Goal: Task Accomplishment & Management: Use online tool/utility

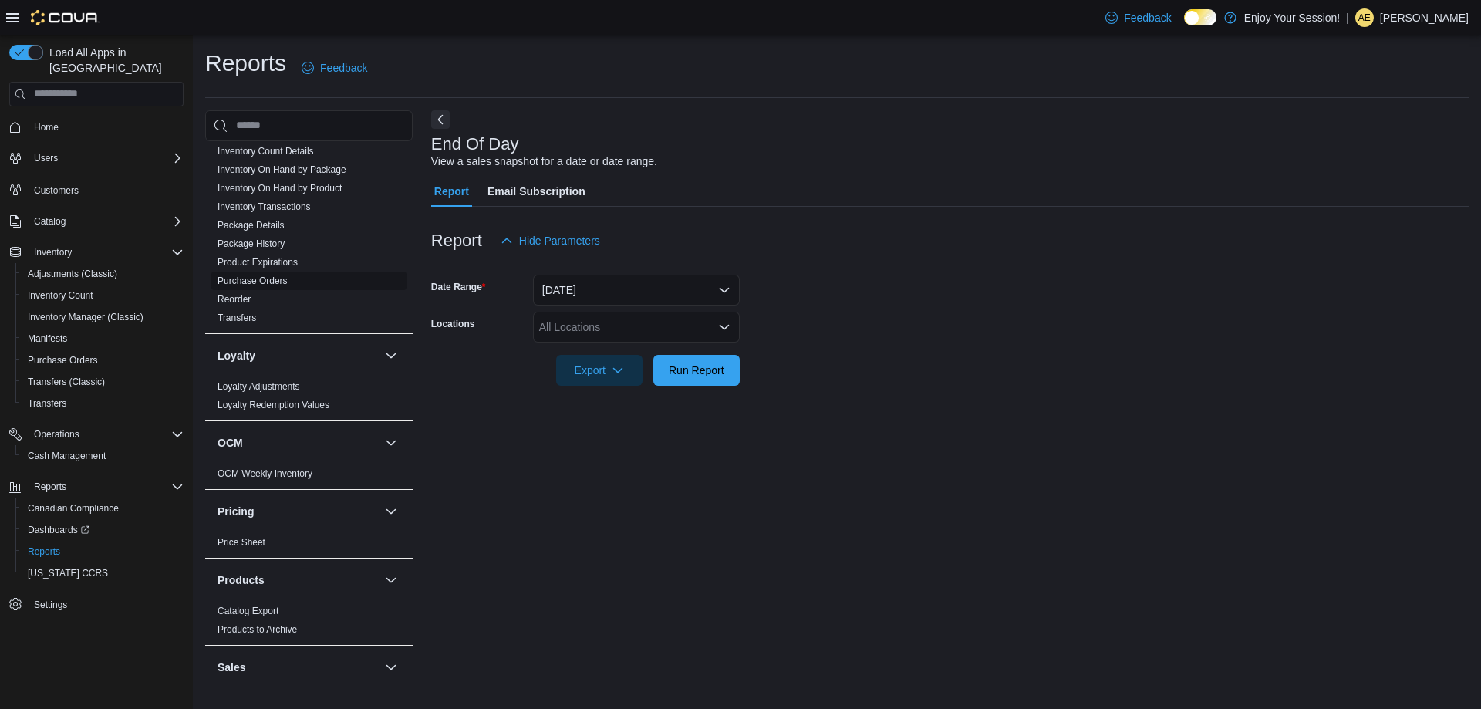
scroll to position [496, 0]
click at [326, 171] on link "Inventory On Hand by Package" at bounding box center [282, 170] width 129 height 11
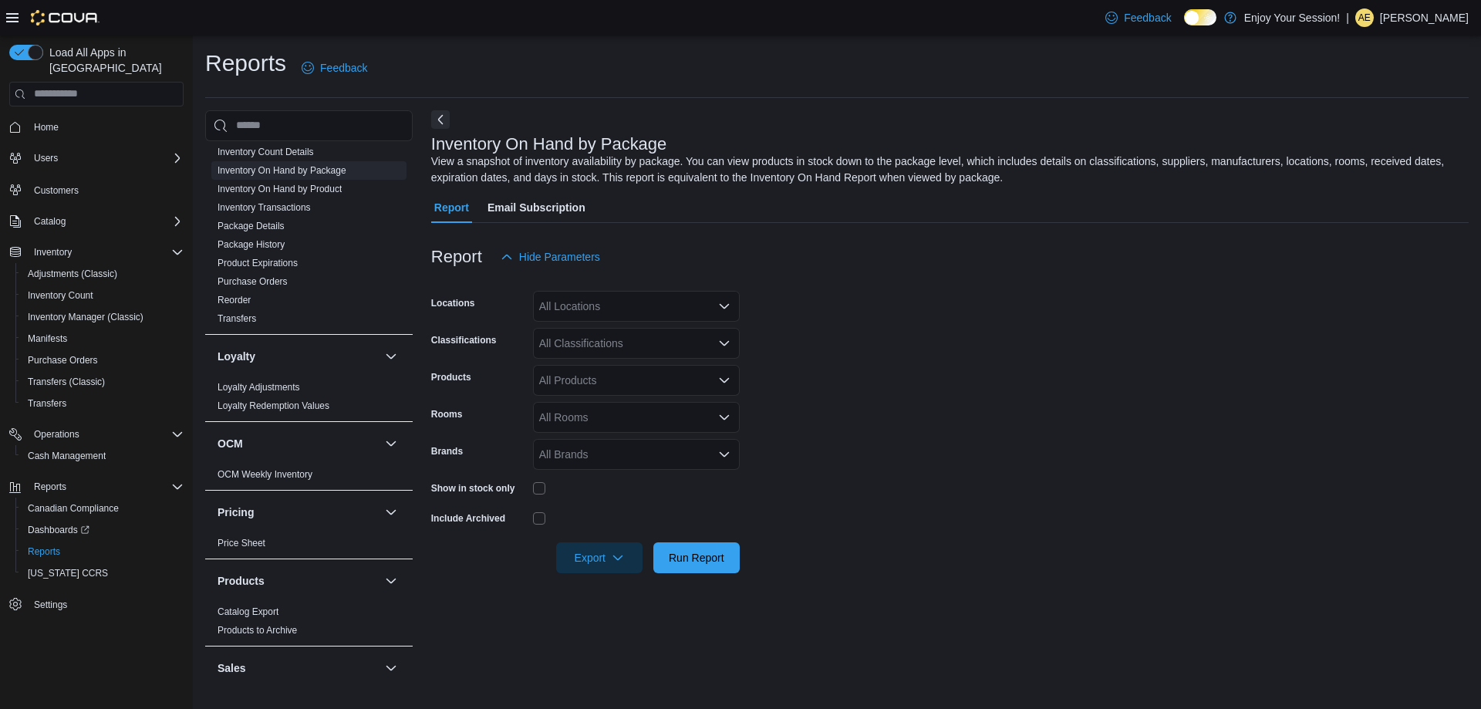
click at [572, 315] on div "All Locations" at bounding box center [636, 306] width 207 height 31
type input "****"
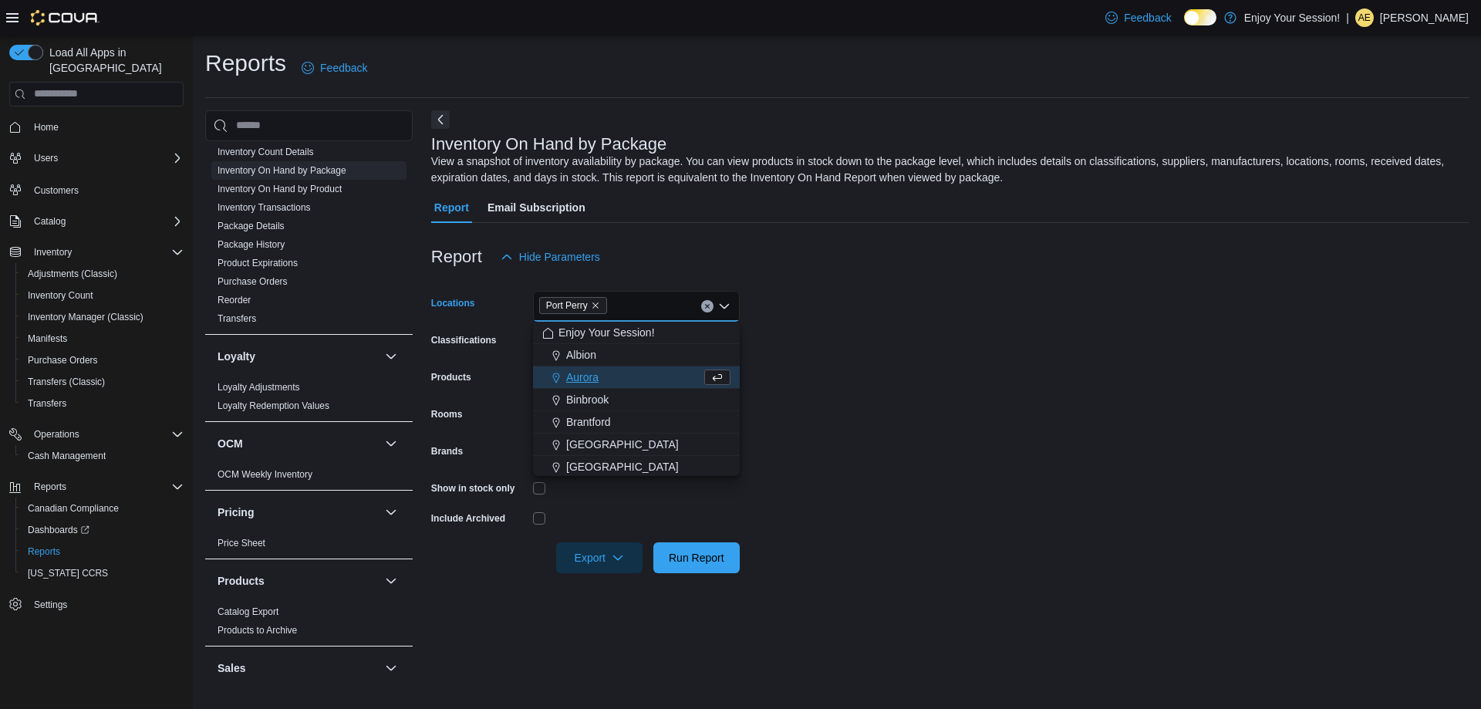
click at [832, 344] on form "Locations [GEOGRAPHIC_DATA] Combo box. Selected. [GEOGRAPHIC_DATA]. Press Backs…" at bounding box center [950, 422] width 1038 height 301
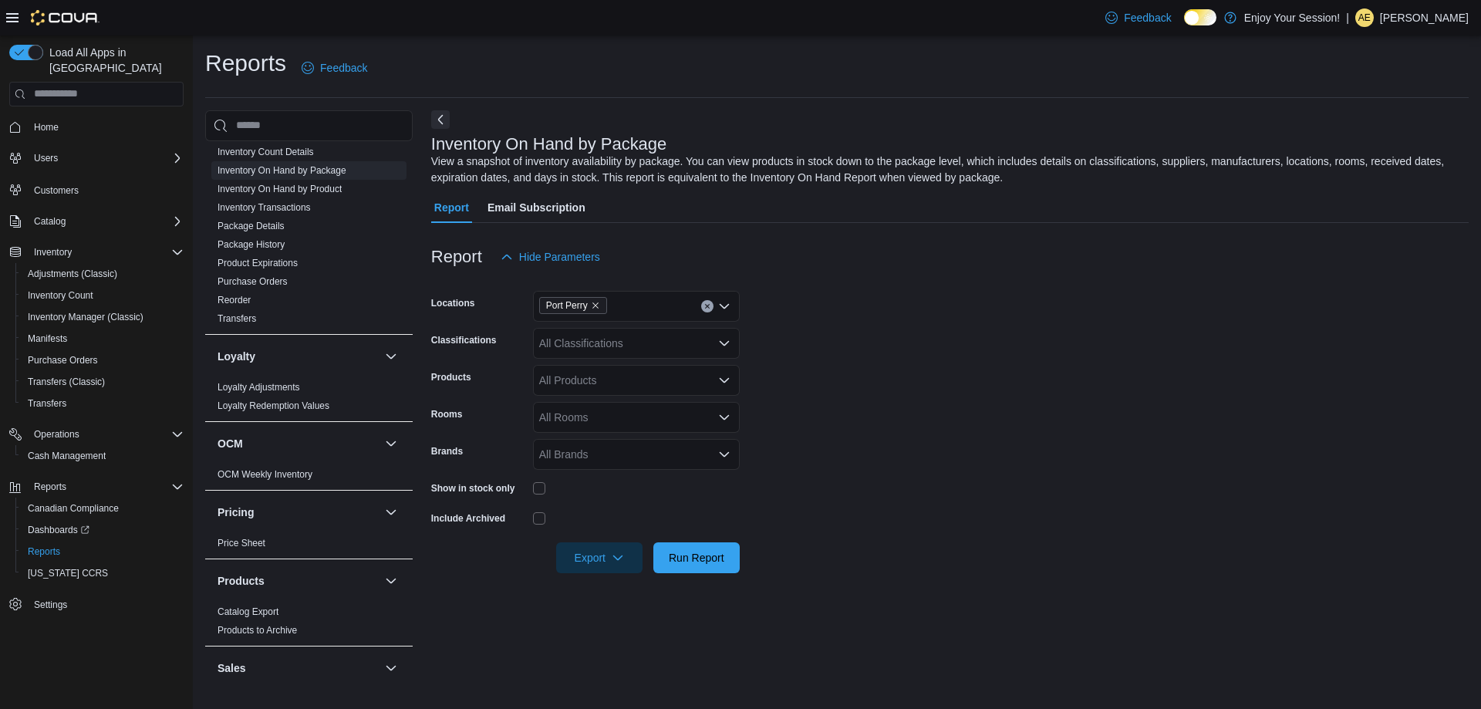
click at [650, 342] on div "All Classifications" at bounding box center [636, 343] width 207 height 31
type input "****"
click at [677, 414] on div "Oils" at bounding box center [636, 414] width 188 height 15
click at [819, 364] on form "Locations Port Perry Classifications Oils Products All Products Rooms All Rooms…" at bounding box center [950, 422] width 1038 height 301
click at [682, 346] on div "Oils" at bounding box center [636, 343] width 207 height 31
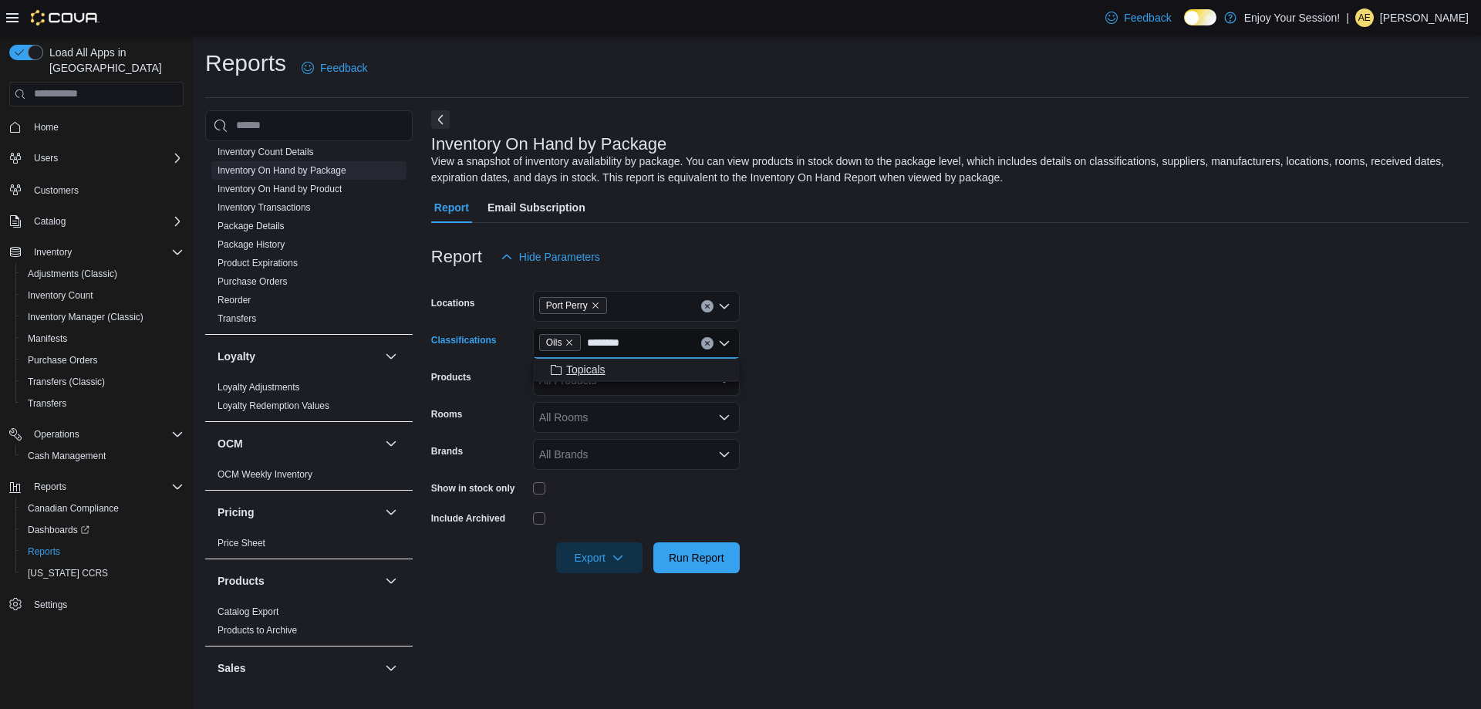
type input "********"
click at [638, 361] on button "Topicals" at bounding box center [636, 370] width 207 height 22
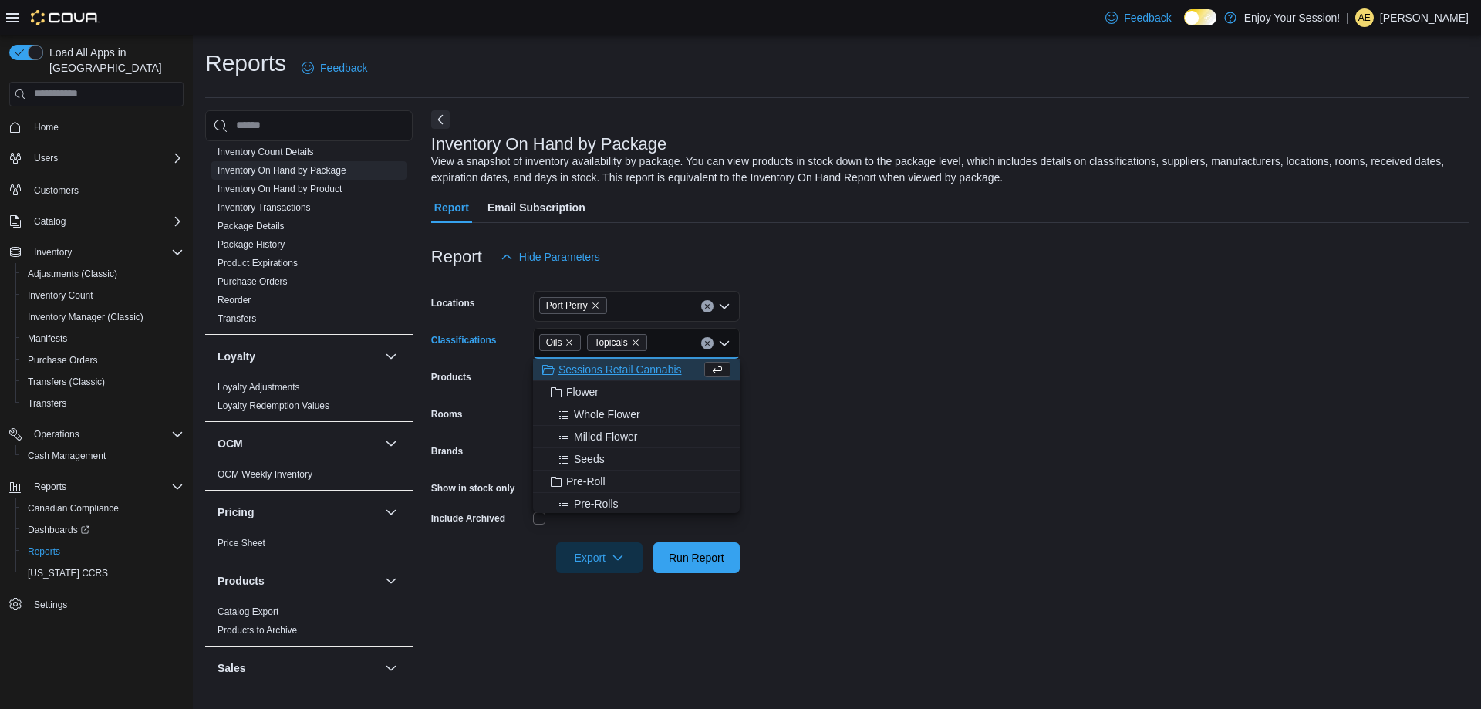
click at [890, 357] on form "Locations [GEOGRAPHIC_DATA] Classifications Oils Topicals Combo box. Selected. …" at bounding box center [950, 422] width 1038 height 301
click at [660, 337] on div "Oils Topicals" at bounding box center [636, 343] width 207 height 31
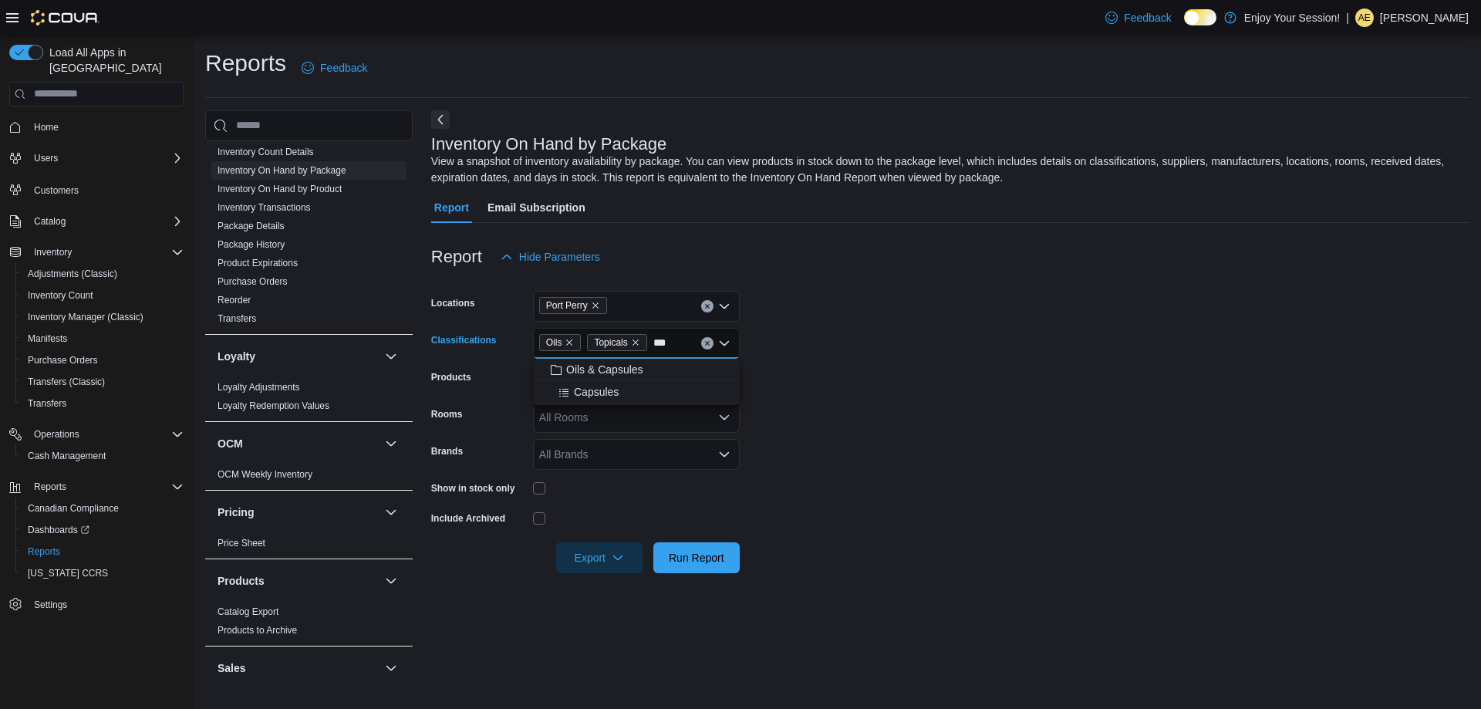
type input "***"
click at [619, 388] on span "Capsules" at bounding box center [596, 391] width 45 height 15
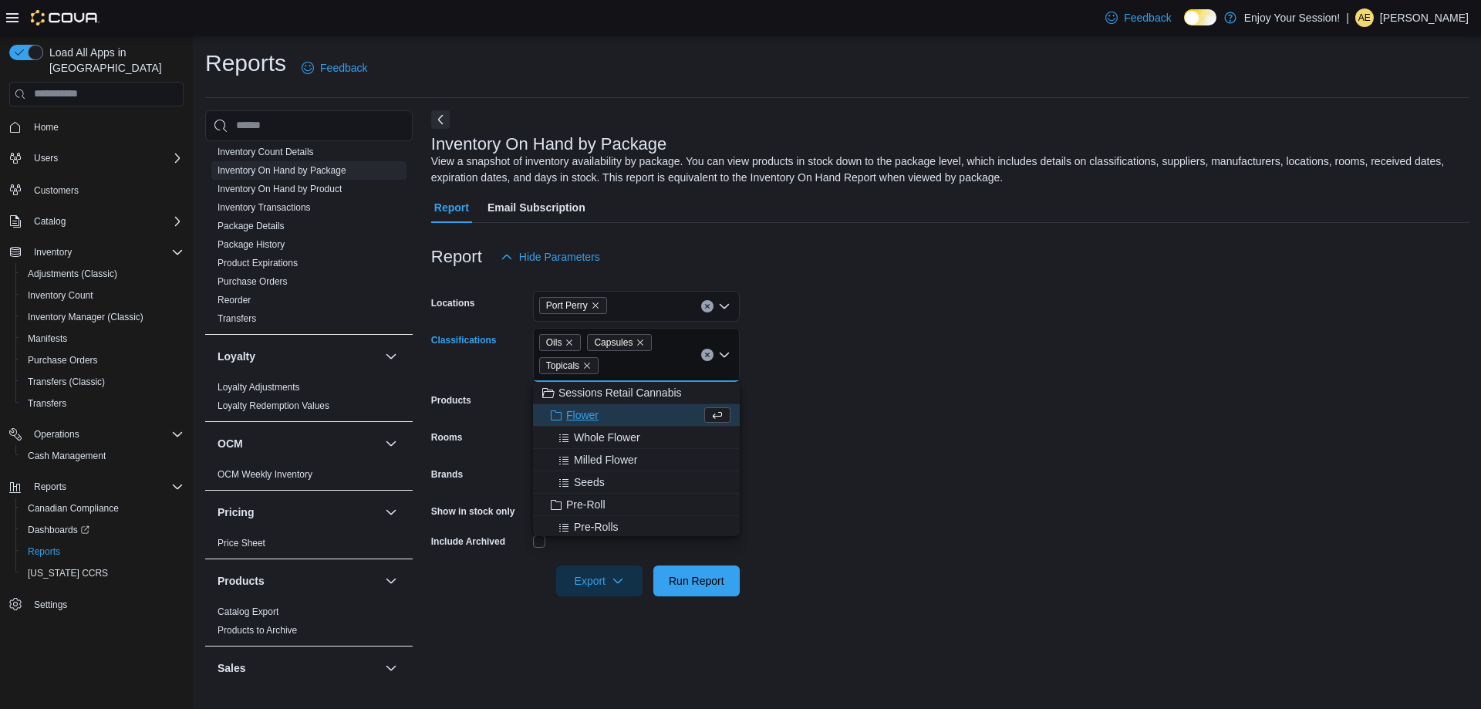
click at [829, 331] on form "Locations [GEOGRAPHIC_DATA] Classifications Oils Capsules Topicals Combo box. S…" at bounding box center [950, 434] width 1038 height 324
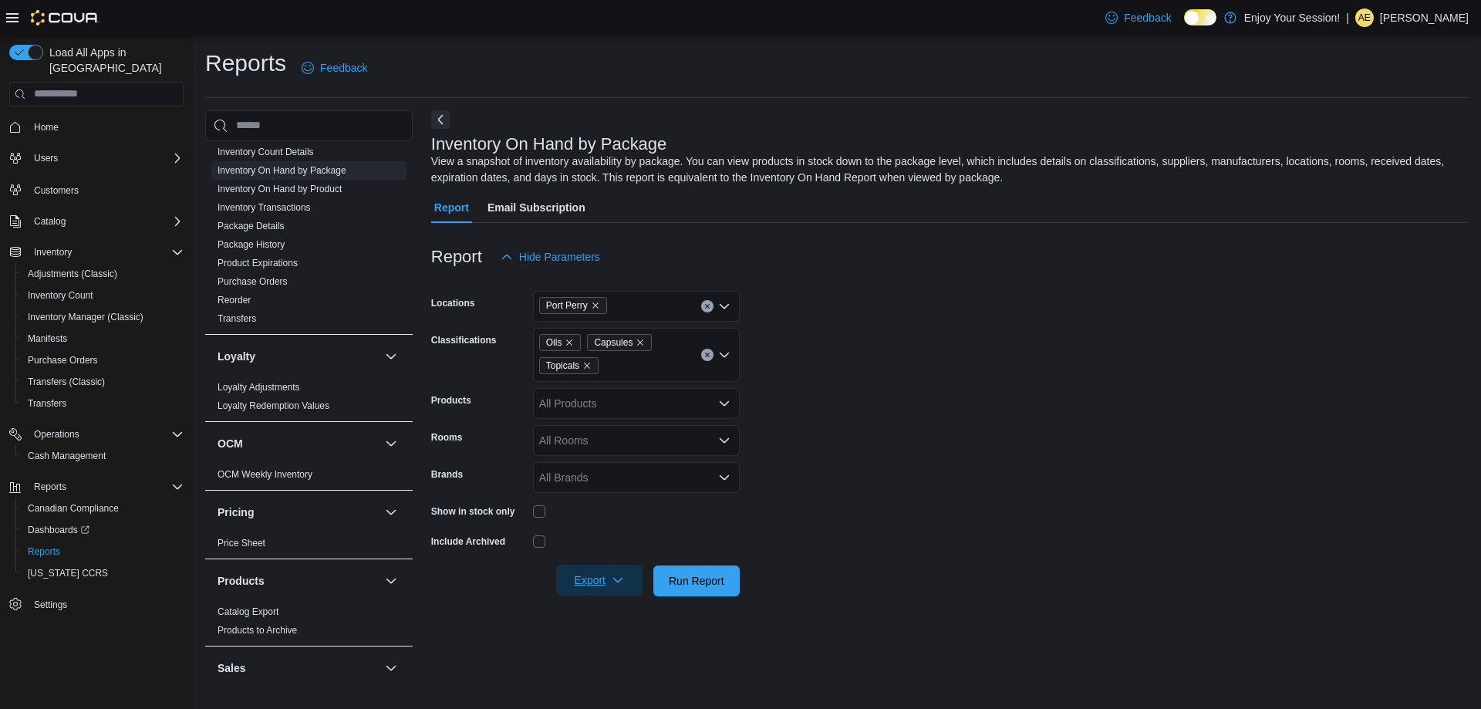
drag, startPoint x: 605, startPoint y: 577, endPoint x: 620, endPoint y: 573, distance: 15.9
click at [606, 577] on span "Export" at bounding box center [599, 580] width 68 height 31
drag, startPoint x: 626, startPoint y: 609, endPoint x: 630, endPoint y: 597, distance: 12.0
click at [628, 606] on span "Export to Excel" at bounding box center [601, 612] width 69 height 12
click at [1103, 346] on form "Locations Port Perry Classifications Oils Capsules Topicals Products All Produc…" at bounding box center [950, 434] width 1038 height 324
